Goal: Transaction & Acquisition: Purchase product/service

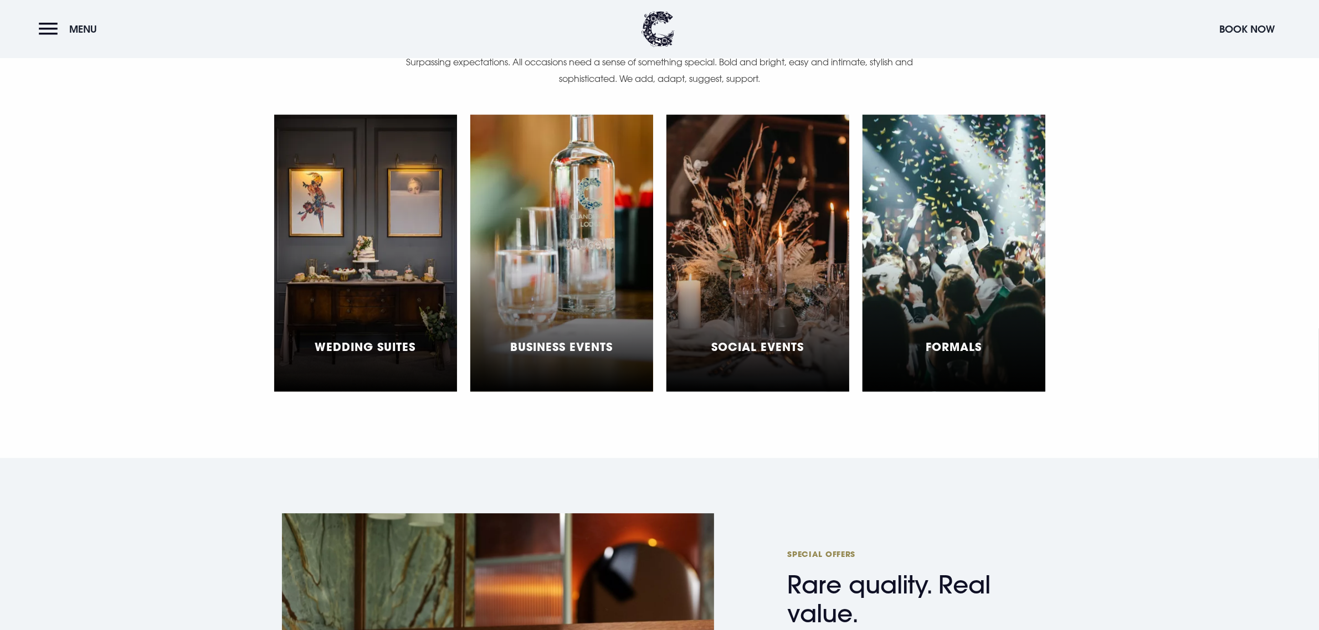
scroll to position [3807, 0]
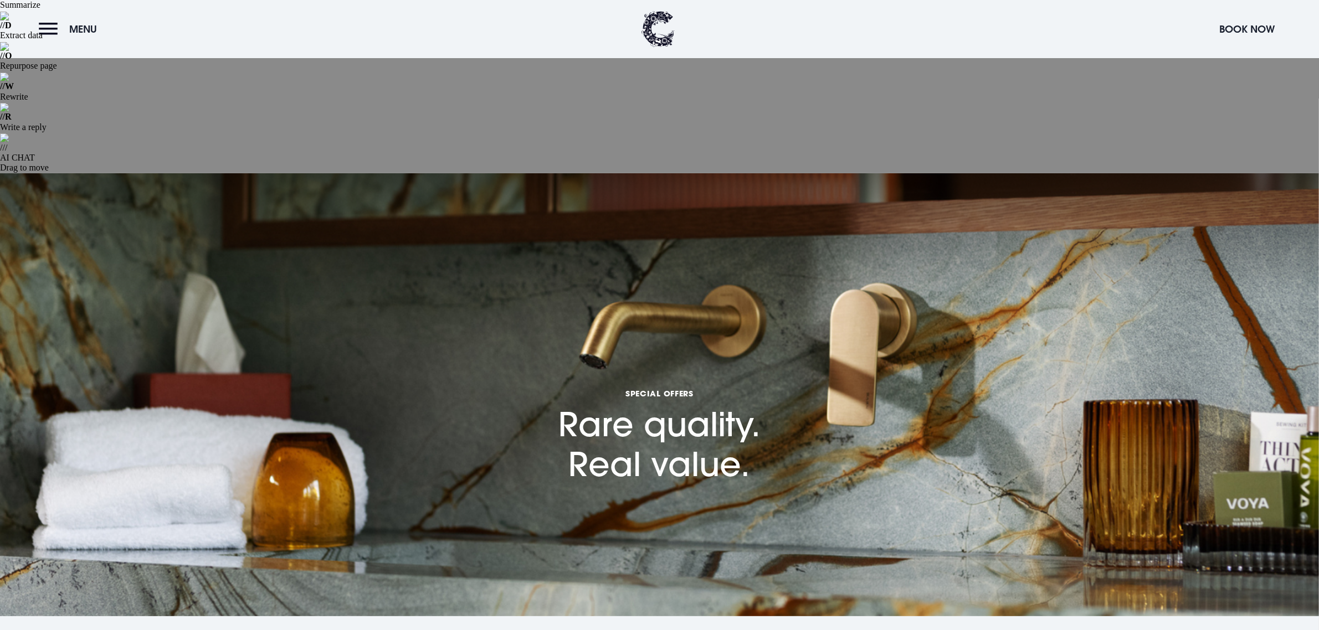
scroll to position [208, 0]
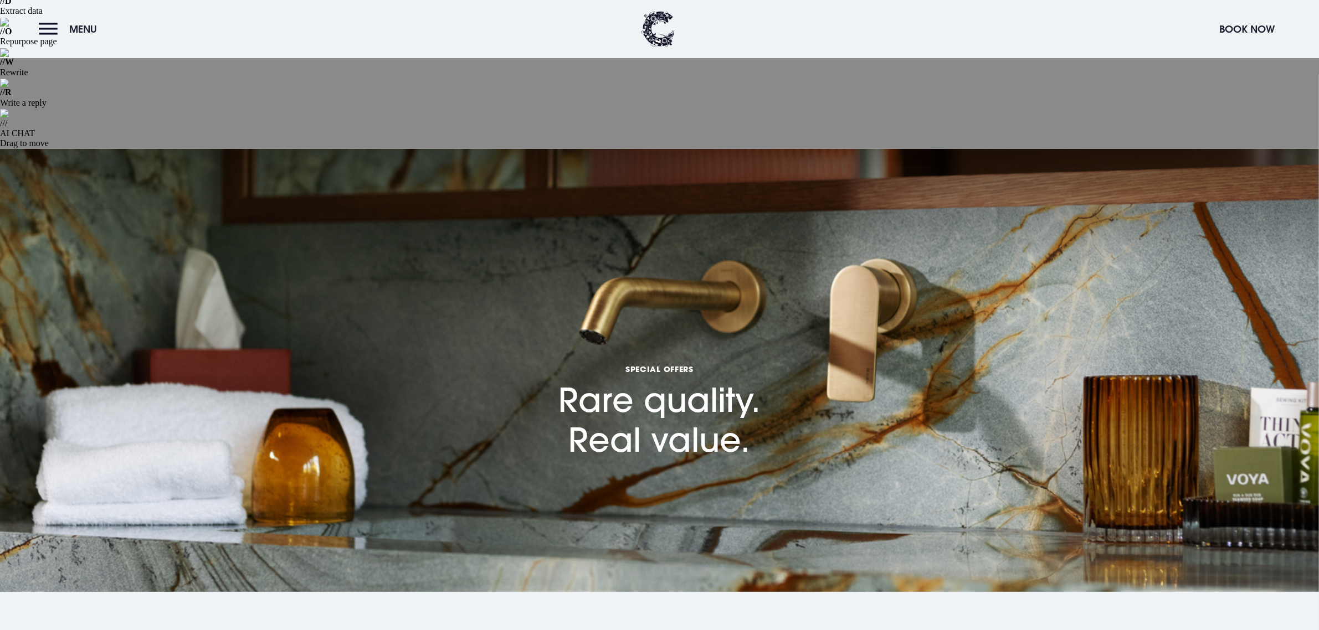
click at [682, 592] on section "BROWSE OUR SPECIAL OFFERS" at bounding box center [659, 631] width 1319 height 79
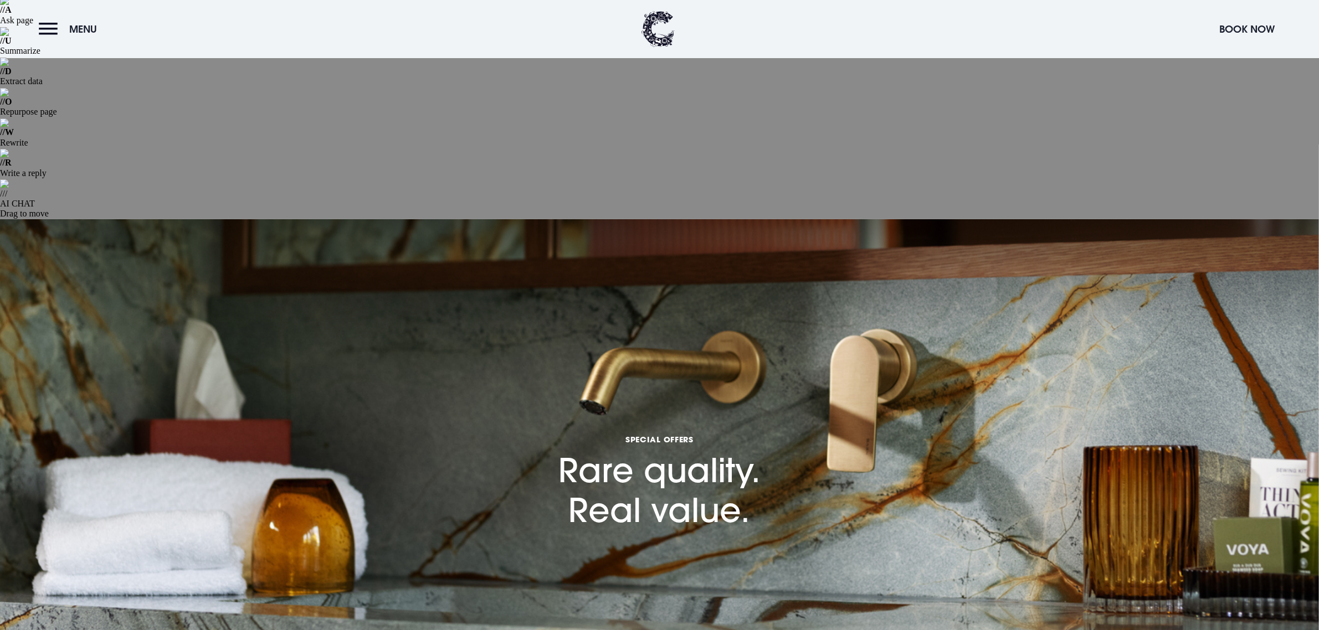
scroll to position [0, 0]
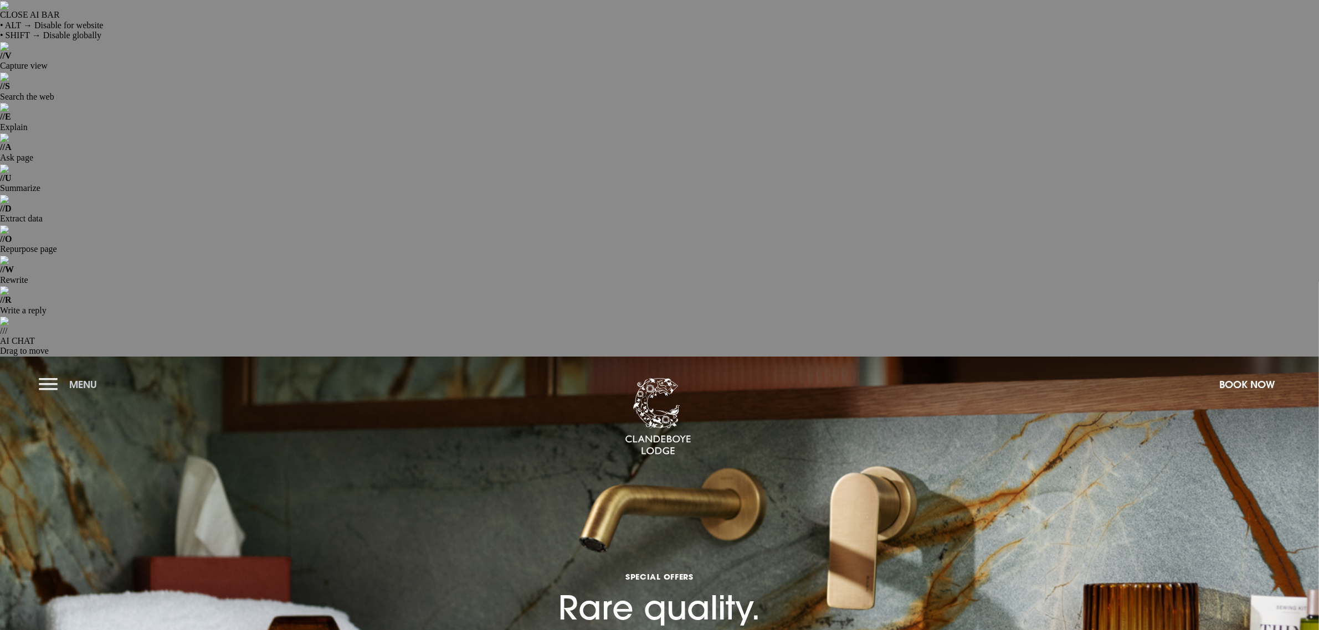
click at [39, 373] on button "Menu" at bounding box center [71, 385] width 64 height 24
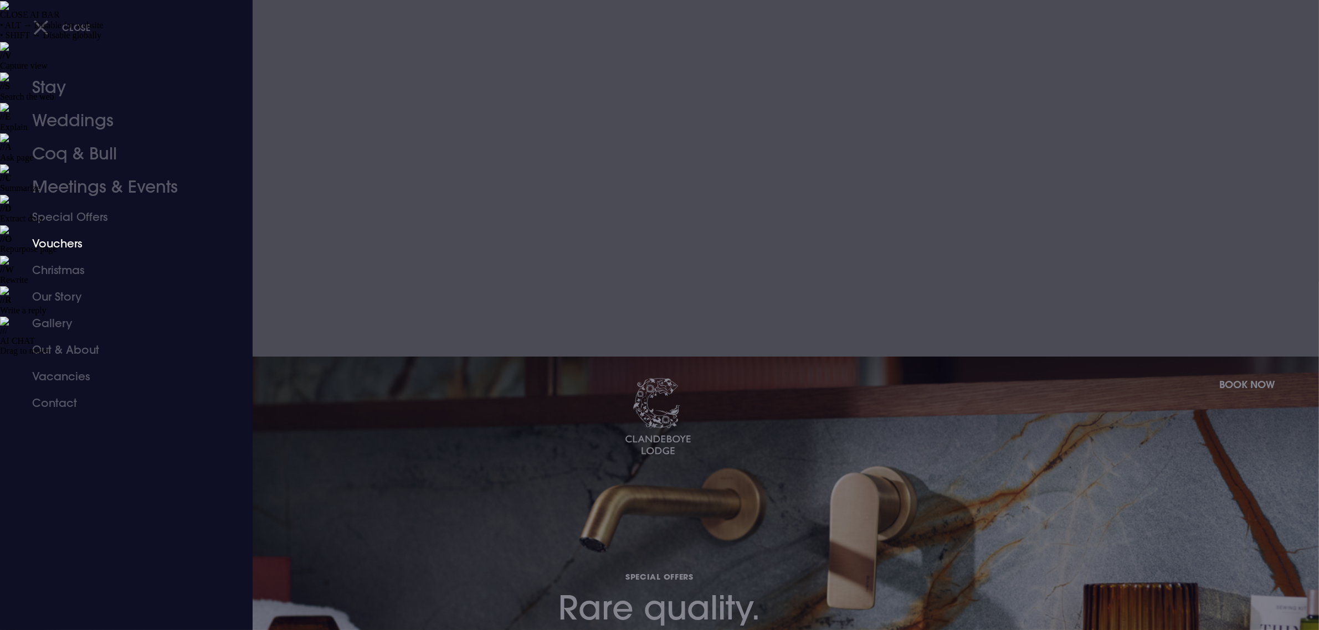
click at [67, 239] on link "Vouchers" at bounding box center [119, 243] width 175 height 27
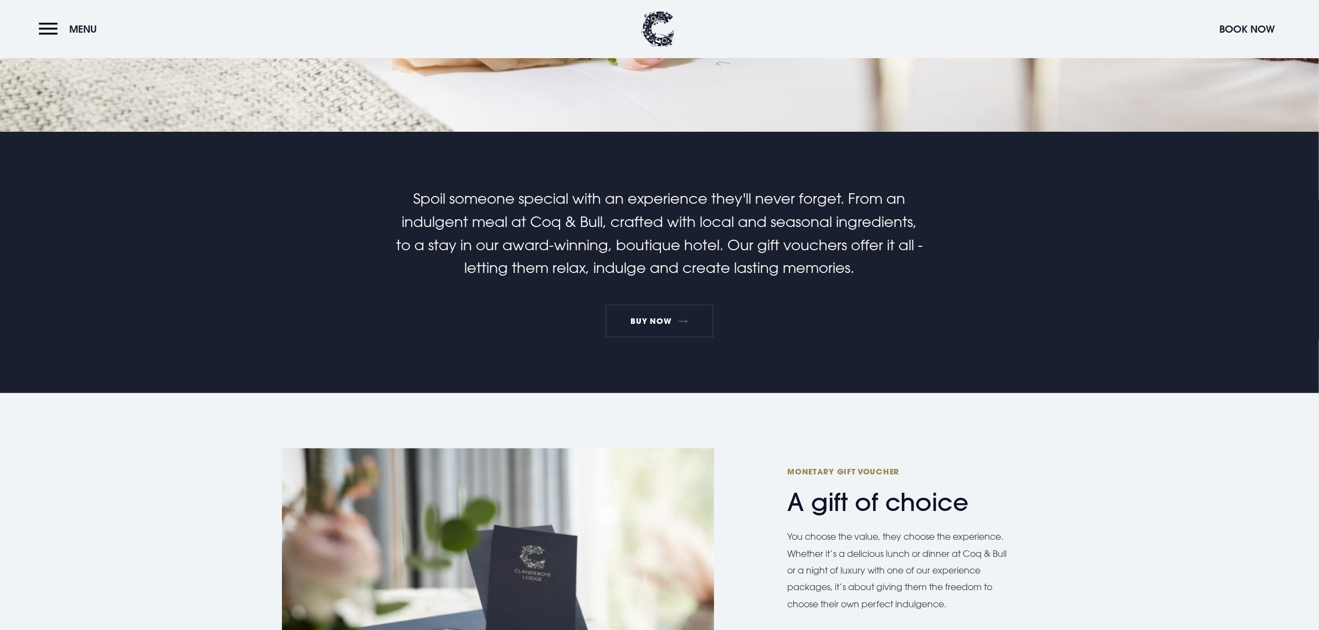
scroll to position [761, 0]
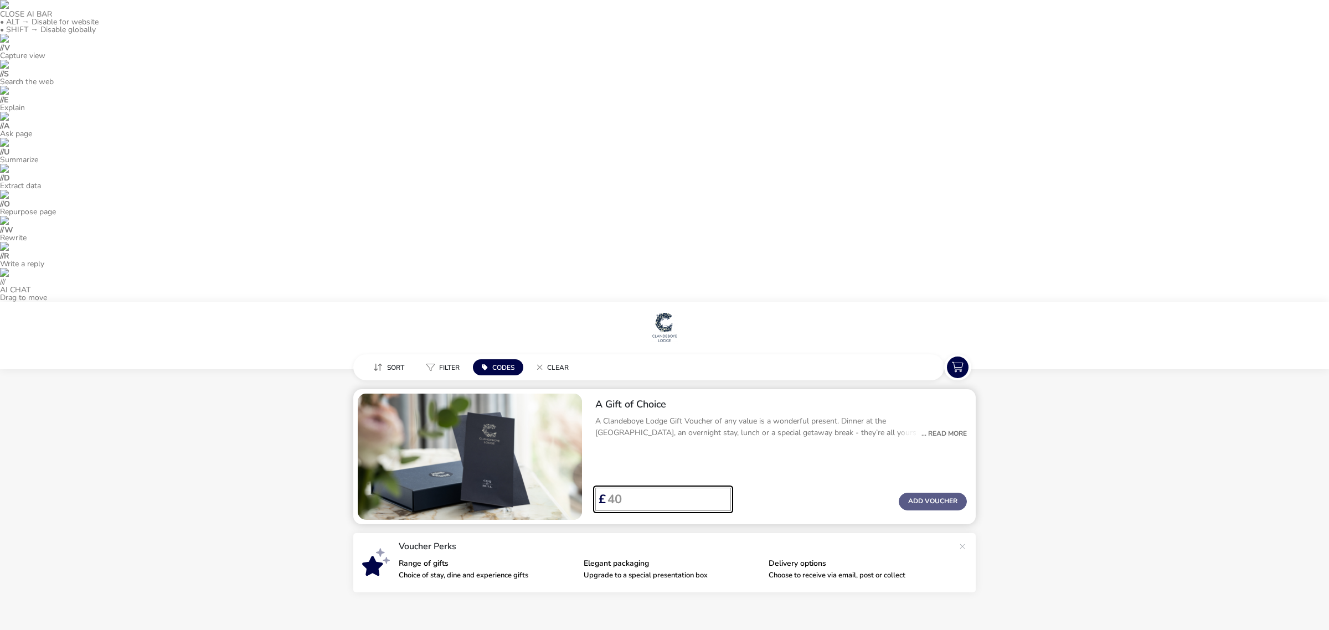
click at [647, 488] on input "Voucher Price" at bounding box center [664, 499] width 116 height 23
type input "50"
click at [915, 493] on button "Add Voucher" at bounding box center [933, 502] width 68 height 18
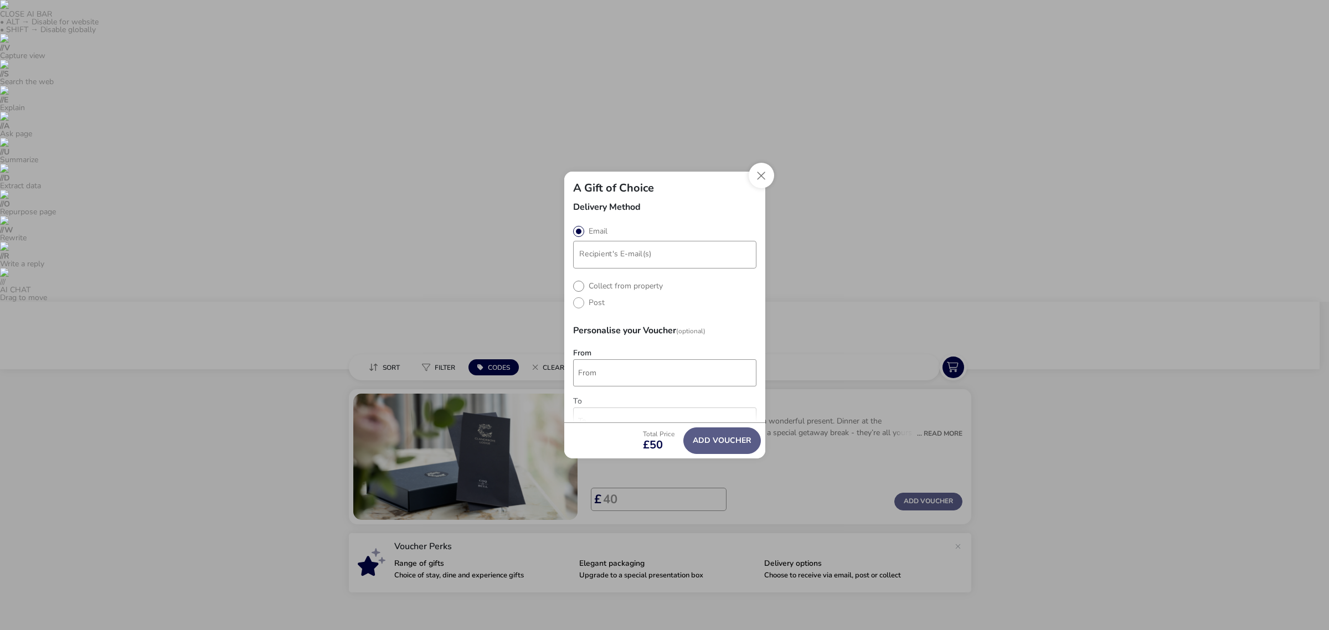
click at [574, 289] on label "Collect from property" at bounding box center [618, 286] width 90 height 11
radio input "true"
radio input "false"
click at [760, 173] on button "Close" at bounding box center [761, 175] width 25 height 25
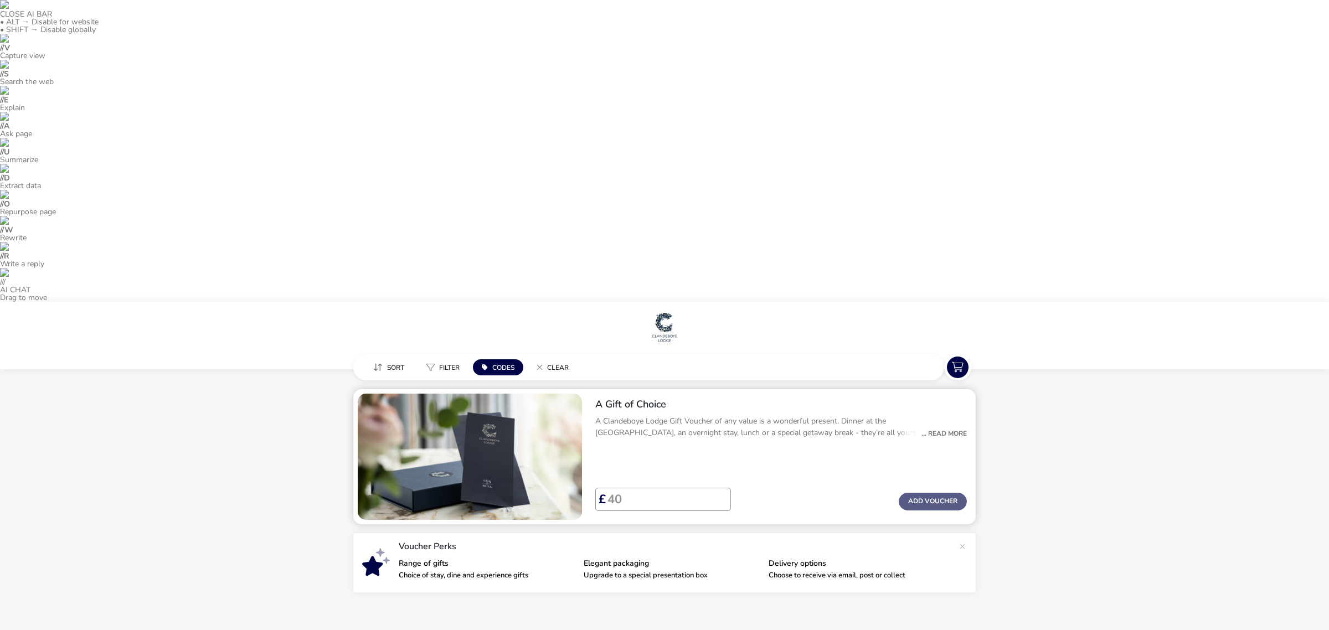
click at [928, 429] on div "... Read More" at bounding box center [941, 434] width 51 height 10
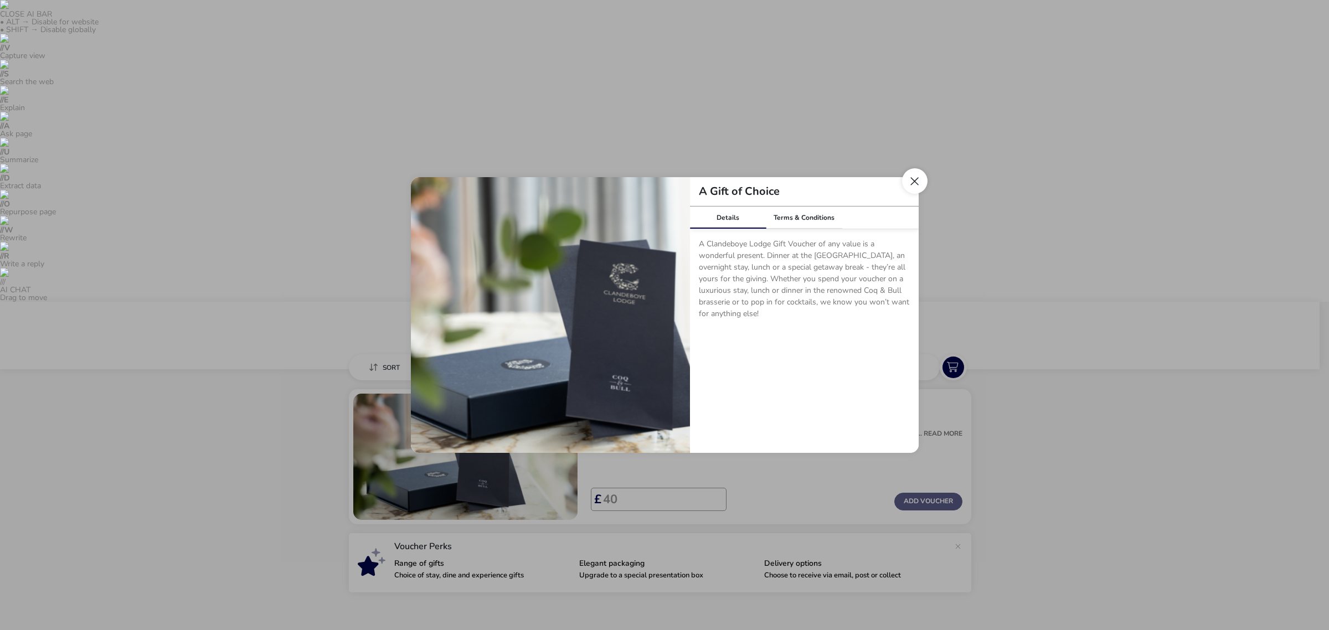
click at [910, 170] on button "Close dialog" at bounding box center [914, 180] width 25 height 25
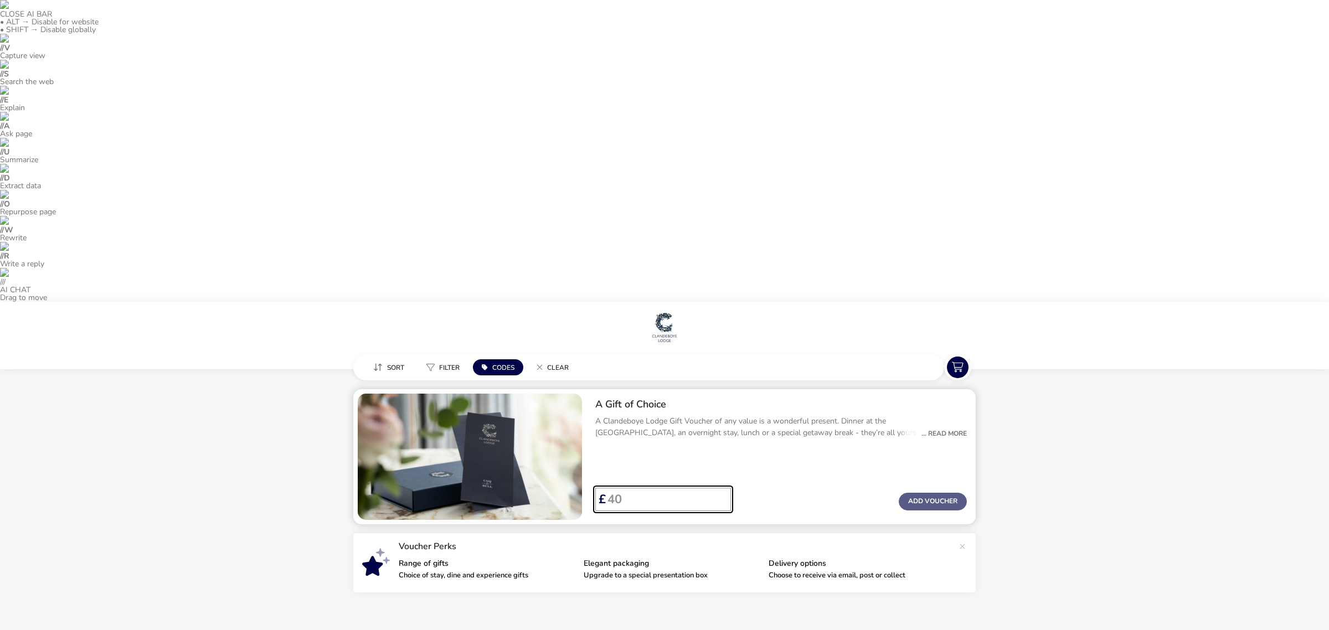
click at [663, 488] on input "Voucher Price" at bounding box center [664, 499] width 116 height 23
click at [490, 359] on button "Codes" at bounding box center [498, 367] width 50 height 16
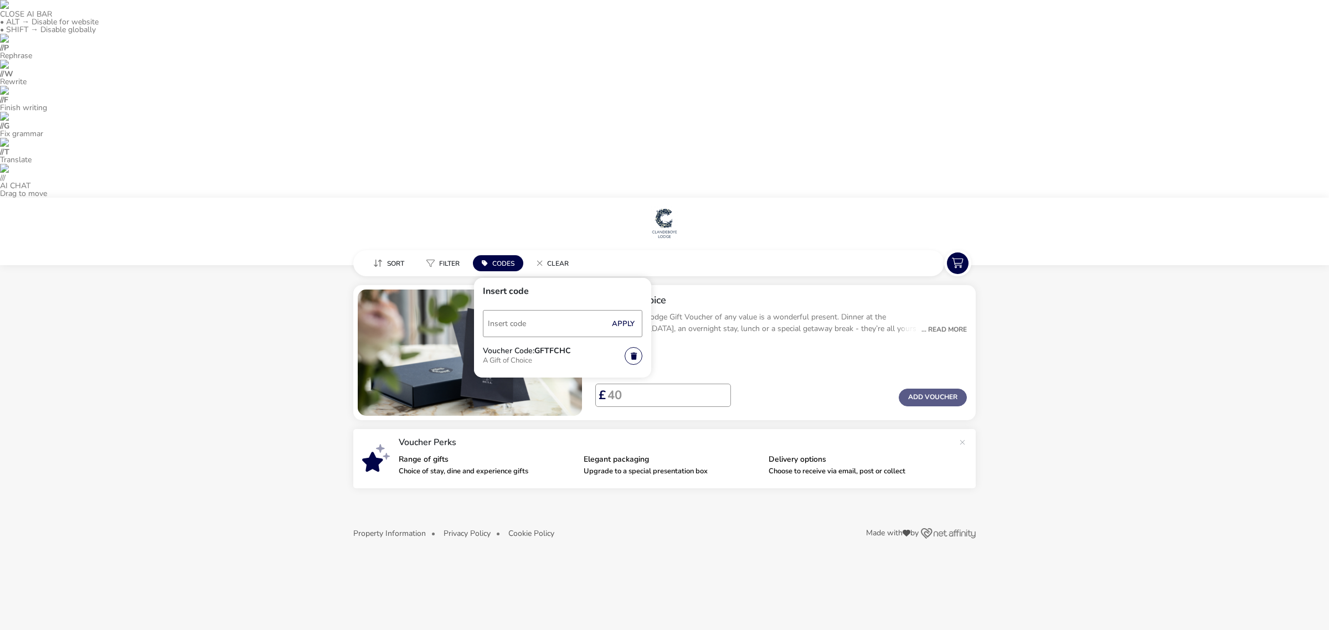
click at [551, 429] on div "Voucher Perks Range of gifts Choice of stay, dine and experience gifts Elegant …" at bounding box center [664, 458] width 622 height 59
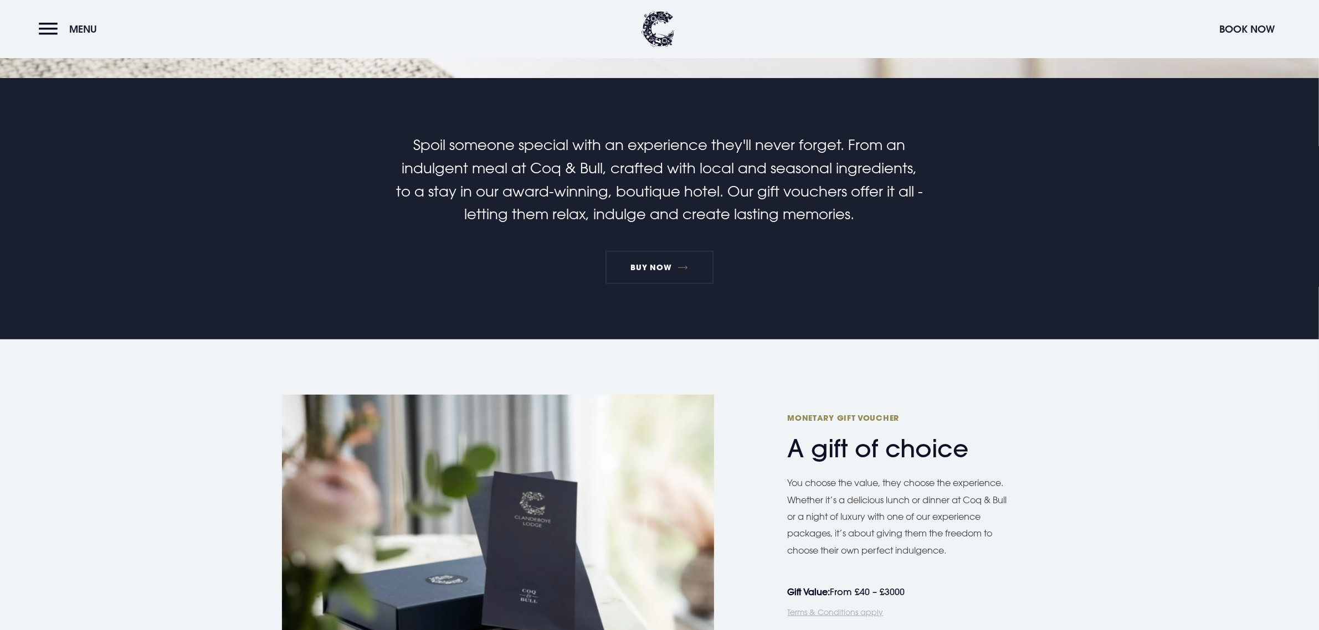
scroll to position [831, 0]
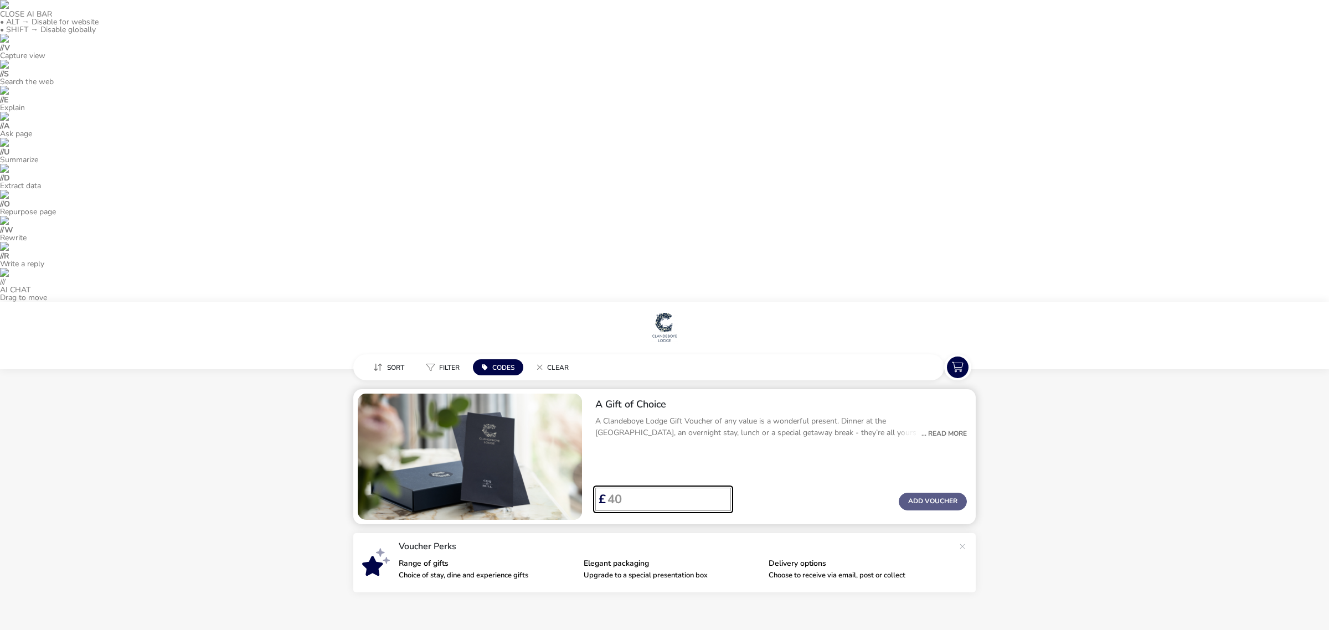
click at [668, 488] on input "Voucher Price" at bounding box center [664, 499] width 116 height 23
type input "50"
click at [933, 493] on button "Add Voucher" at bounding box center [933, 502] width 68 height 18
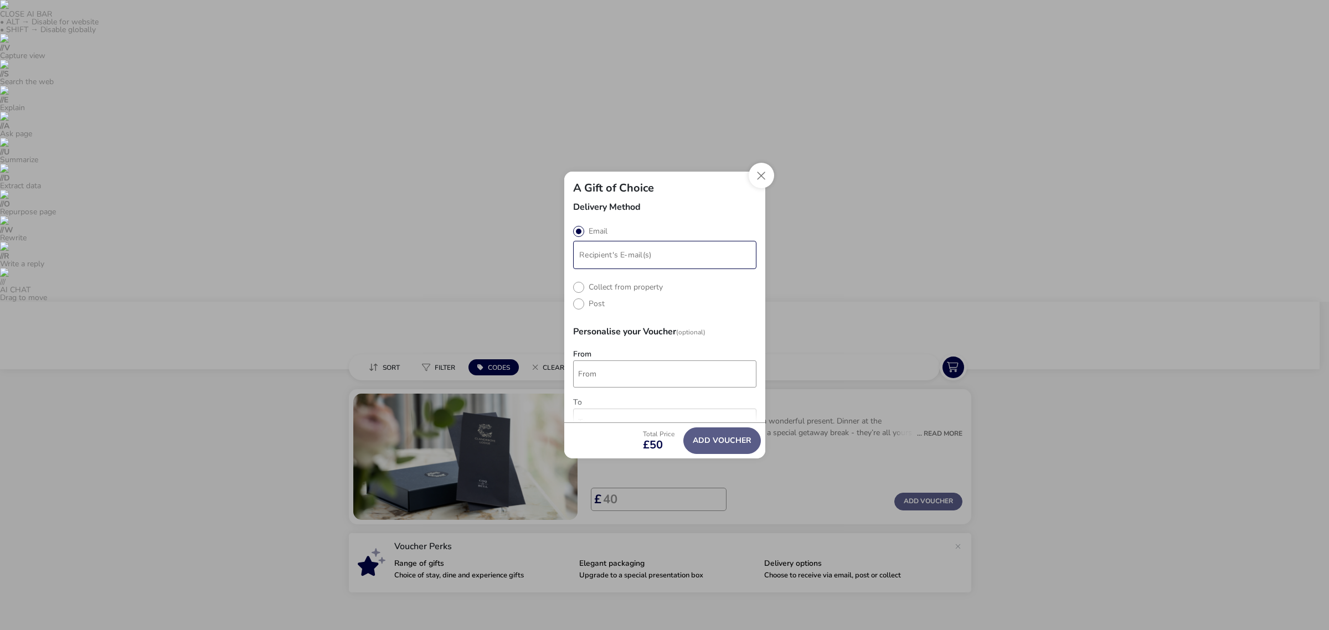
click at [599, 255] on input "modalAddVoucherInfo" at bounding box center [664, 255] width 179 height 24
click at [574, 306] on label "Post" at bounding box center [589, 310] width 32 height 11
radio input "true"
radio input "false"
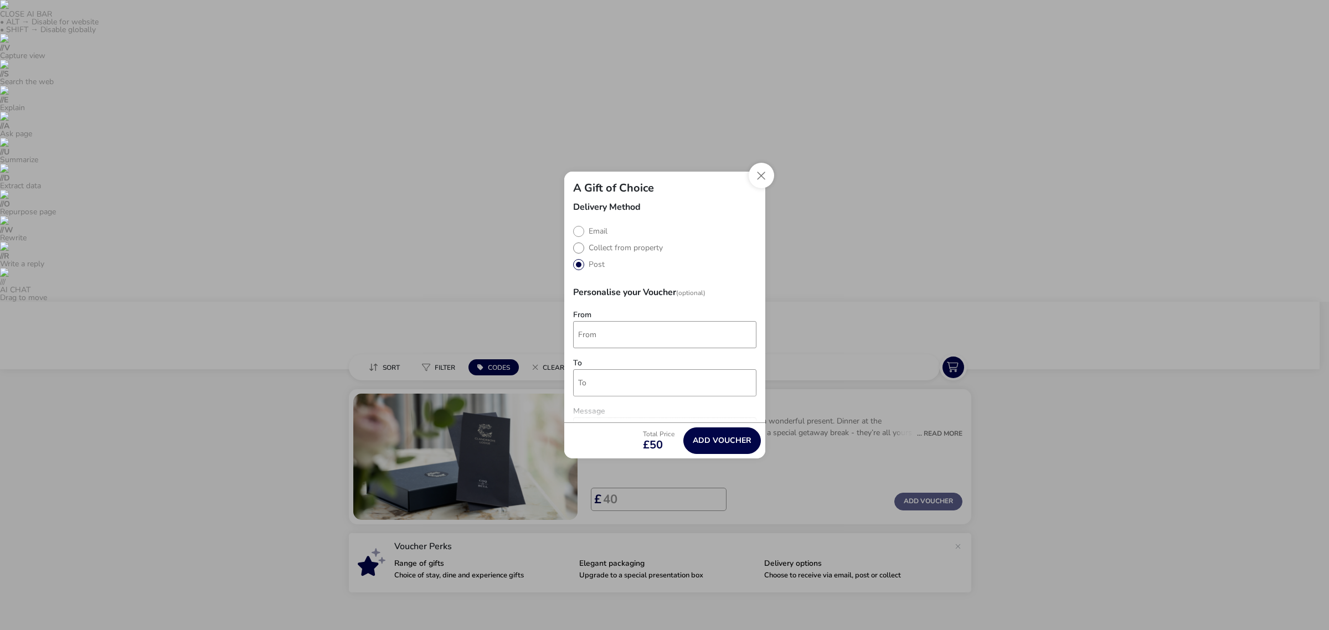
click at [599, 244] on label "Collect from property" at bounding box center [618, 248] width 90 height 11
radio input "true"
click at [579, 260] on label "Post" at bounding box center [589, 264] width 32 height 11
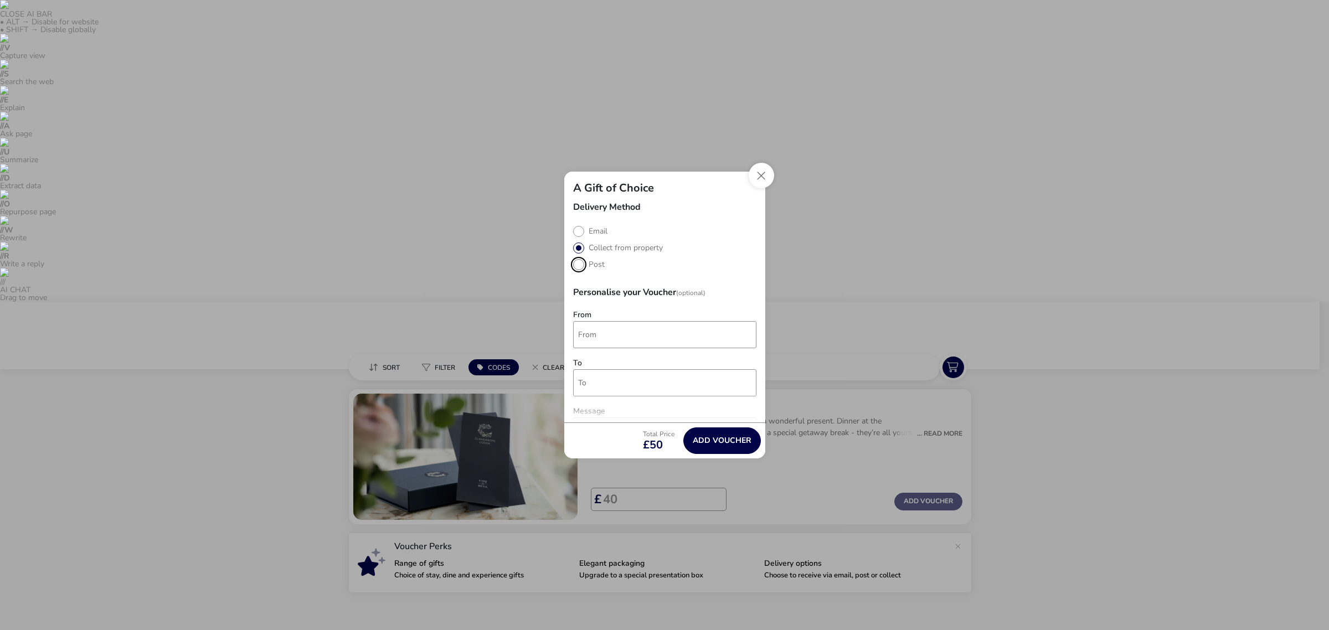
radio input "true"
radio input "false"
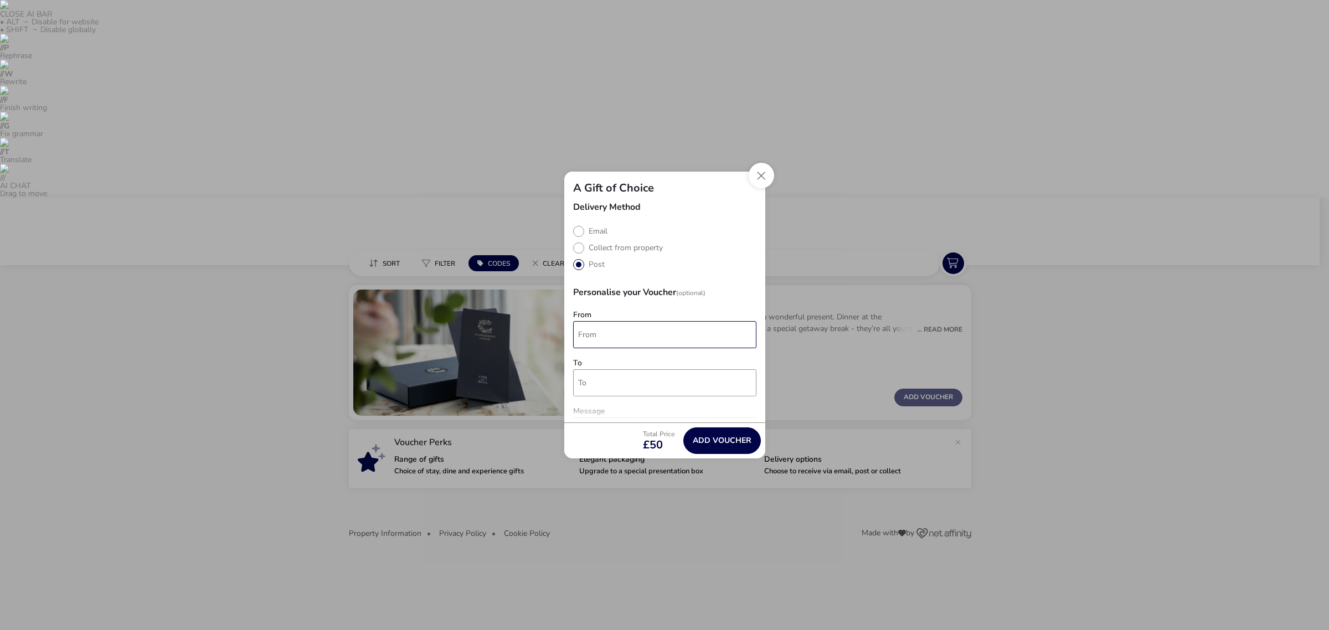
click at [591, 330] on input "From" at bounding box center [664, 334] width 183 height 27
type input "G"
type input "Test"
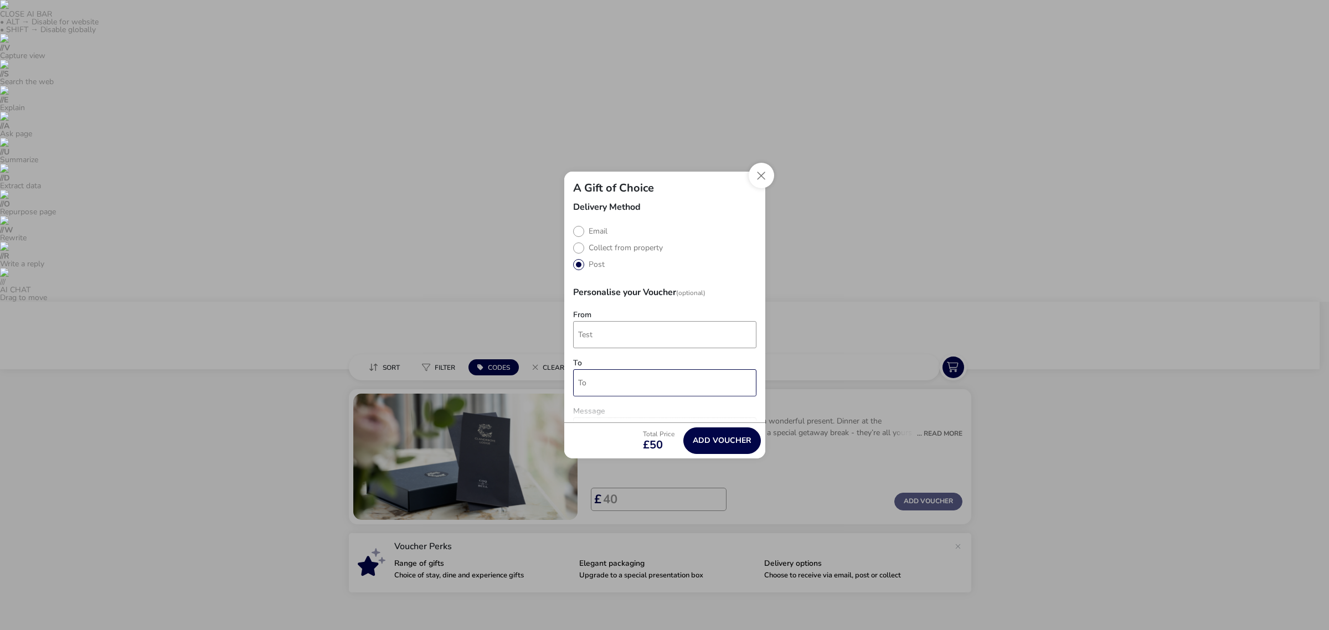
click at [595, 378] on input "To" at bounding box center [664, 382] width 183 height 27
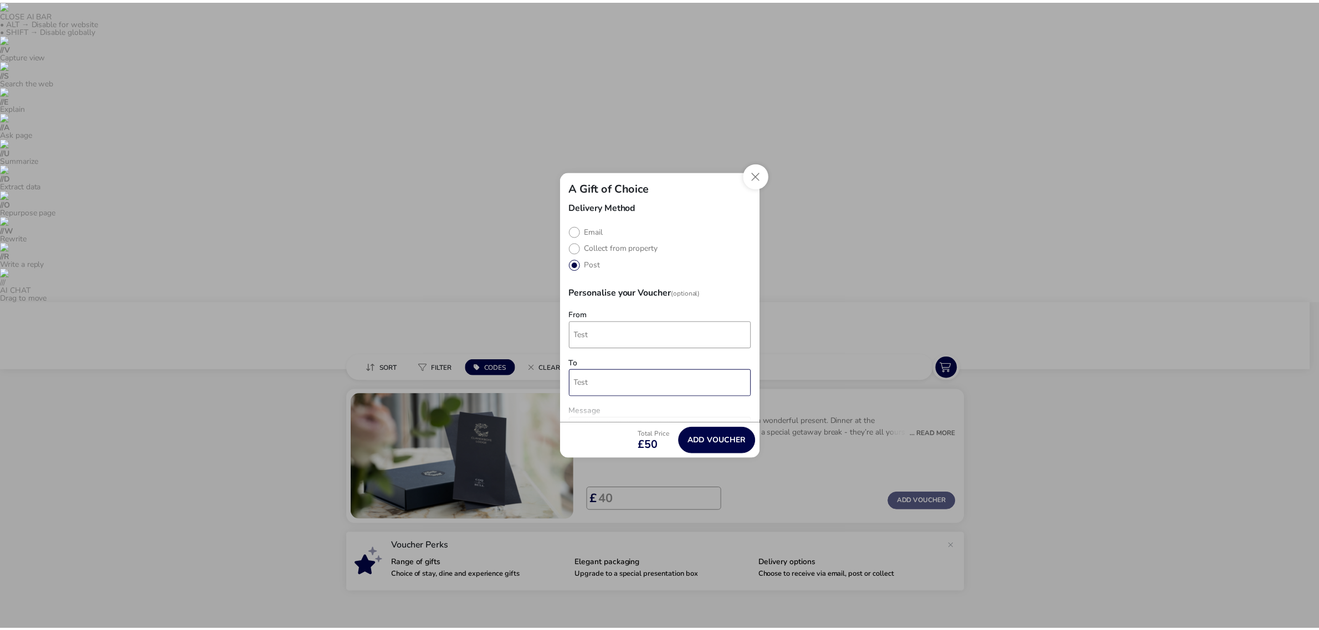
scroll to position [138, 0]
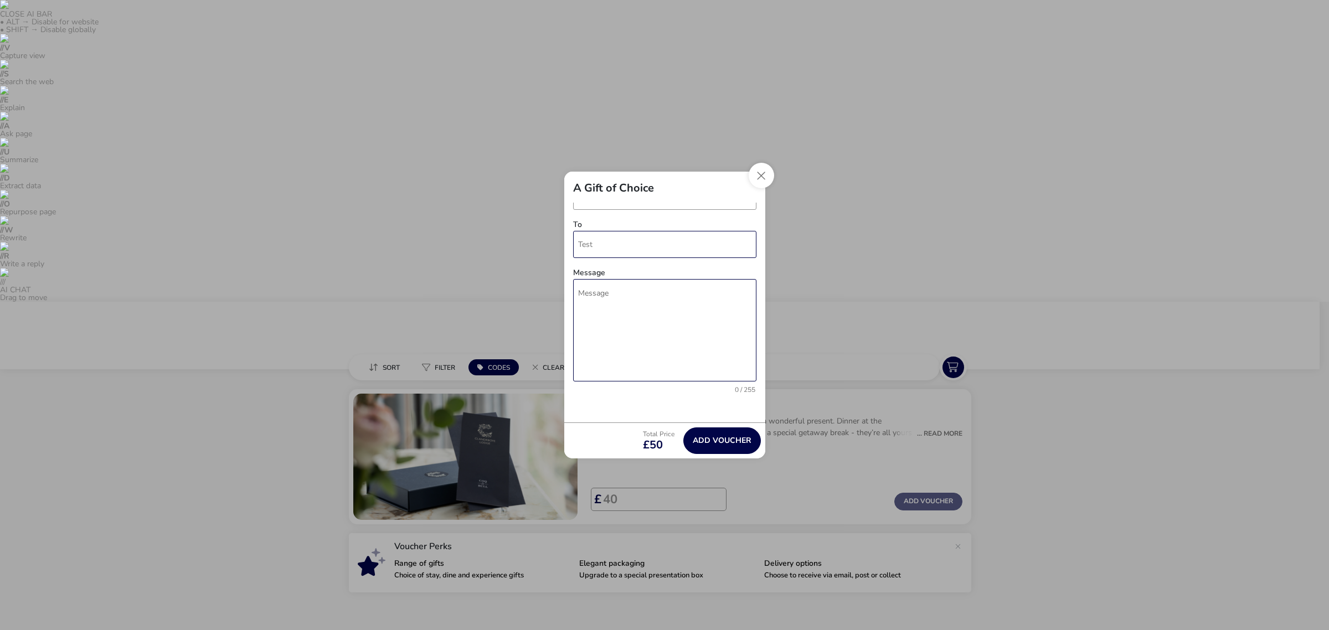
type input "Test"
click at [626, 346] on textarea "Message" at bounding box center [664, 330] width 183 height 102
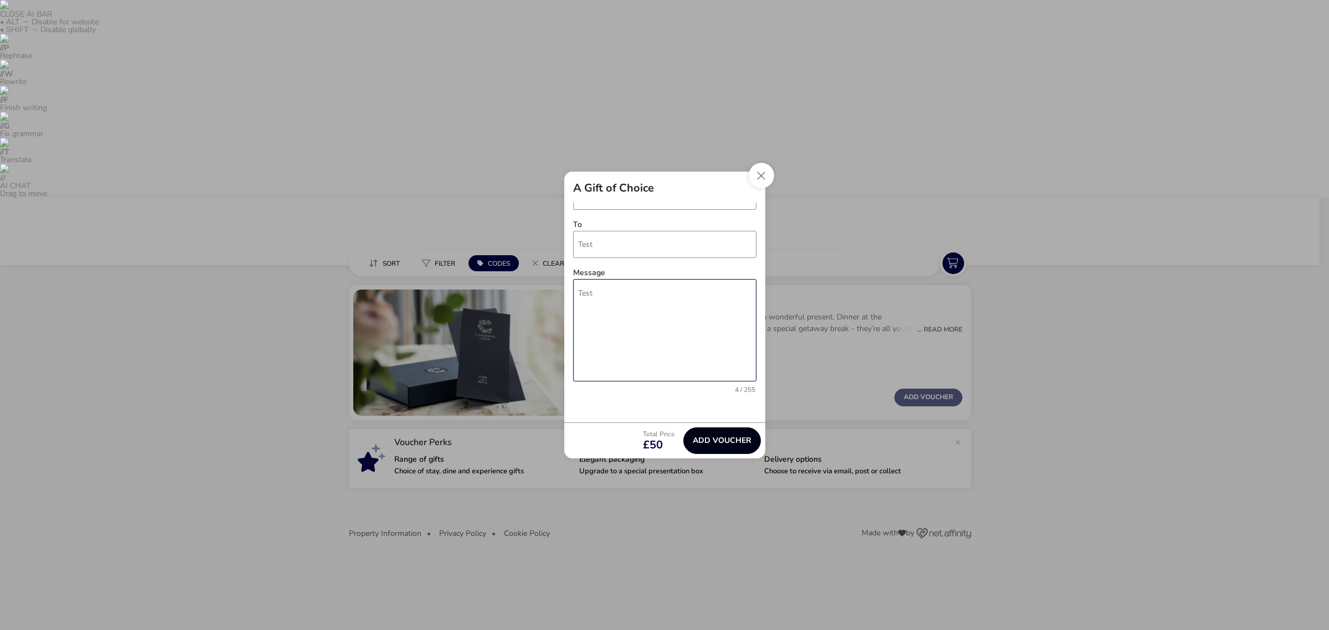
type textarea "Test"
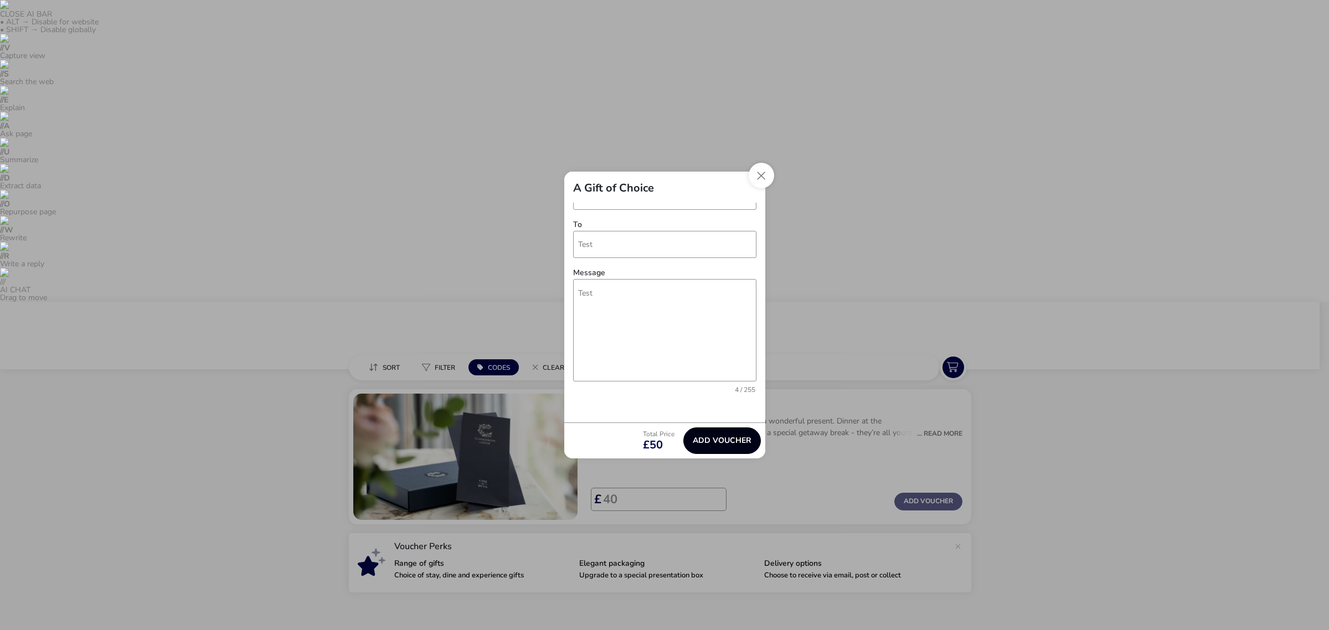
click at [704, 438] on button "Add Voucher" at bounding box center [722, 441] width 78 height 27
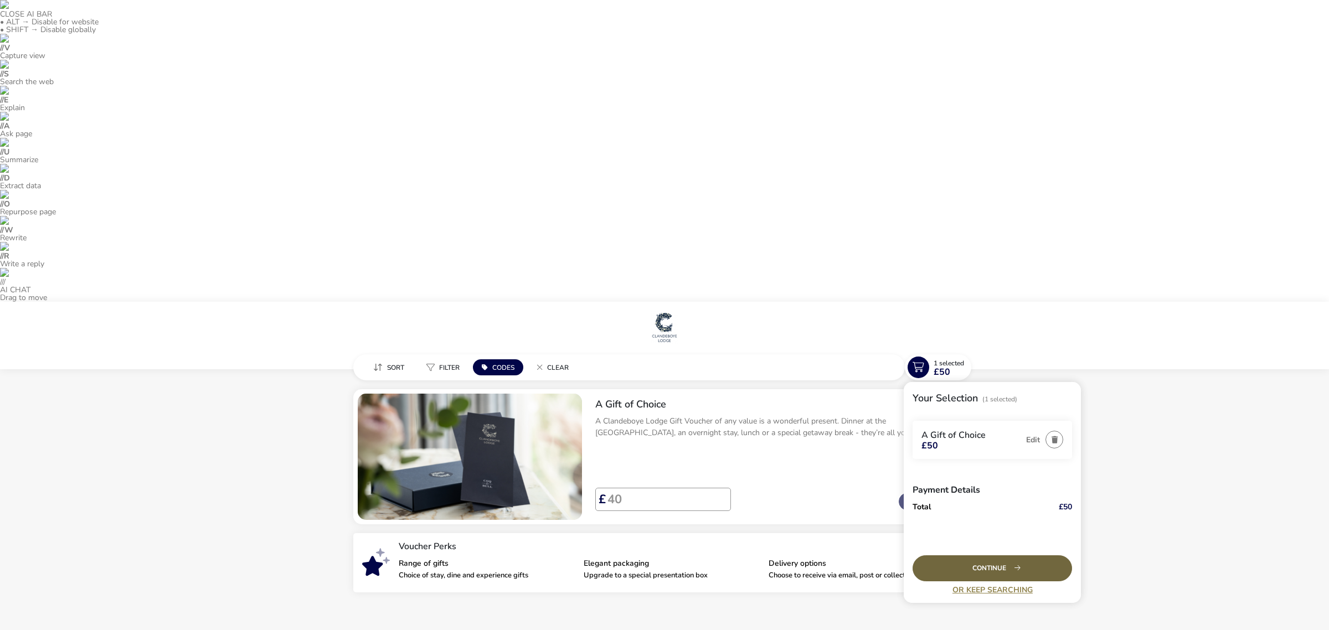
click at [996, 555] on div "Continue" at bounding box center [992, 568] width 159 height 26
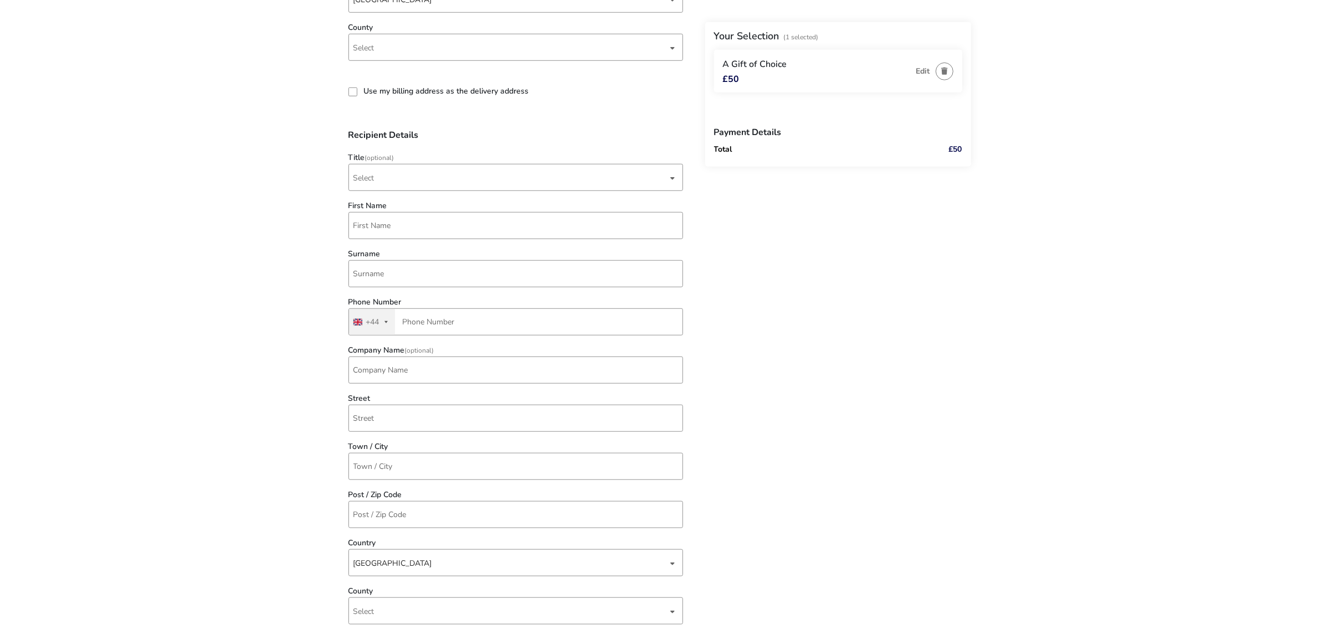
scroll to position [1129, 0]
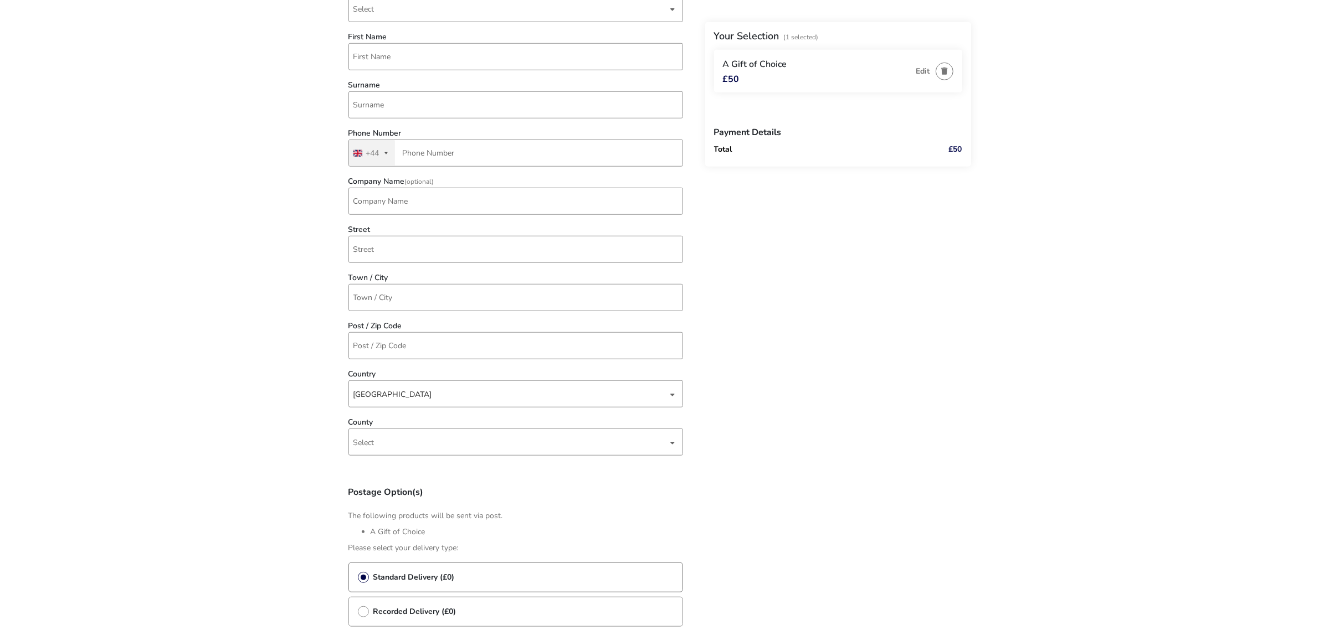
radio input "false"
radio input "true"
